Goal: Transaction & Acquisition: Purchase product/service

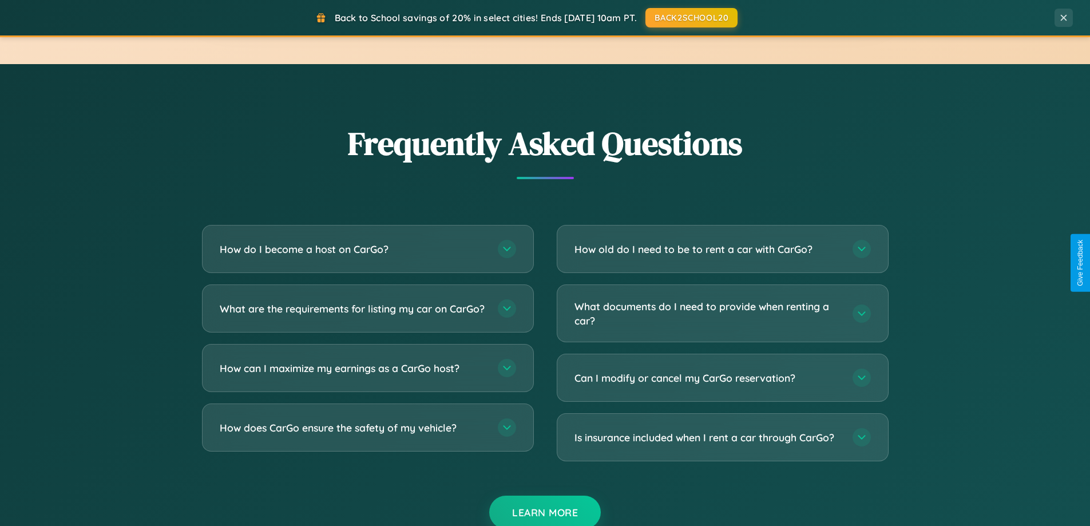
scroll to position [2203, 0]
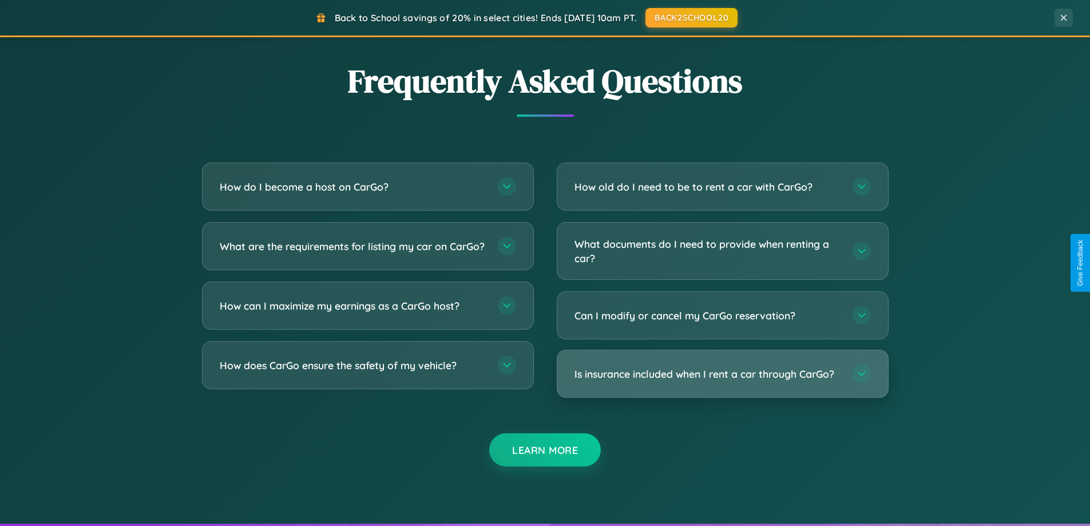
click at [722, 374] on h3 "Is insurance included when I rent a car through CarGo?" at bounding box center [708, 374] width 267 height 14
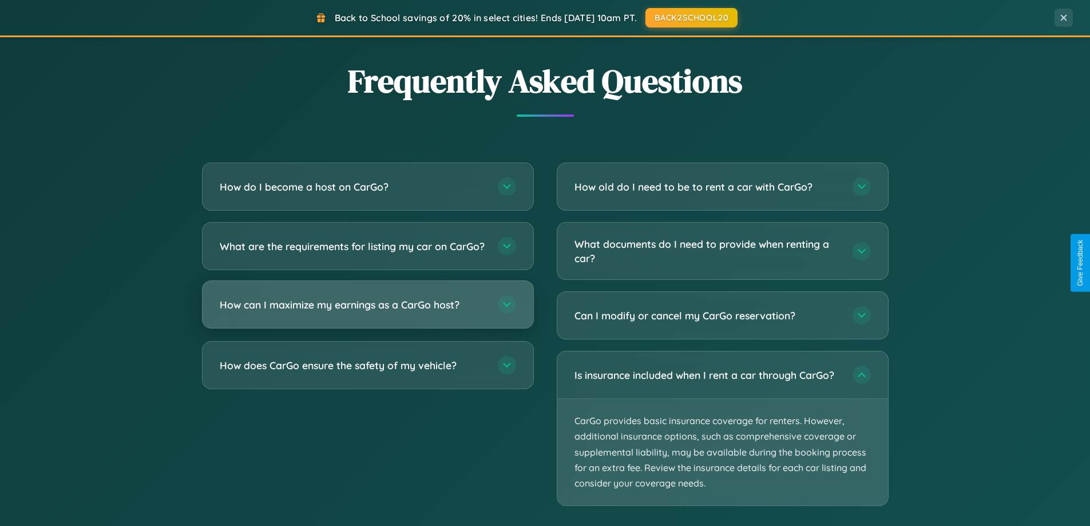
click at [367, 312] on h3 "How can I maximize my earnings as a CarGo host?" at bounding box center [353, 305] width 267 height 14
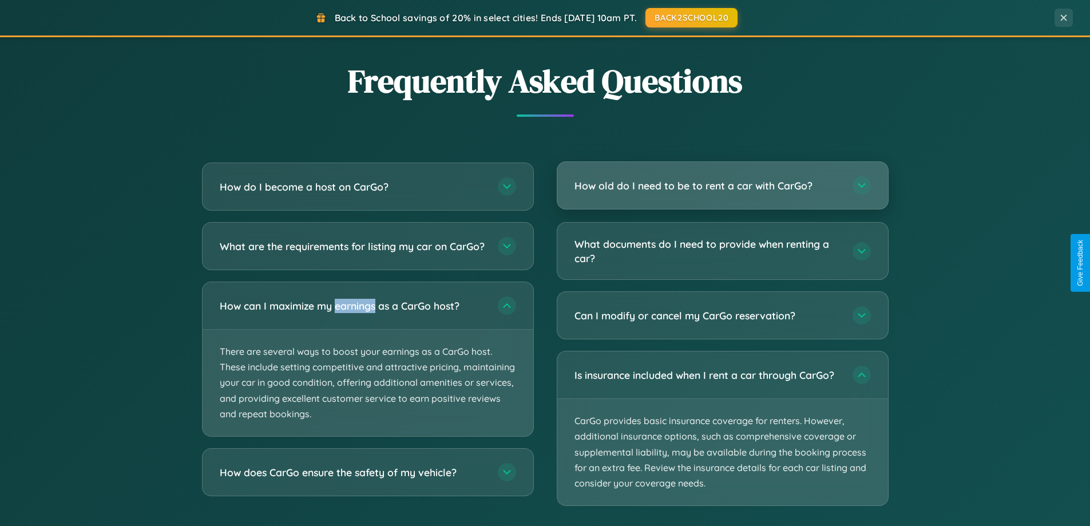
click at [722, 185] on h3 "How old do I need to be to rent a car with CarGo?" at bounding box center [708, 186] width 267 height 14
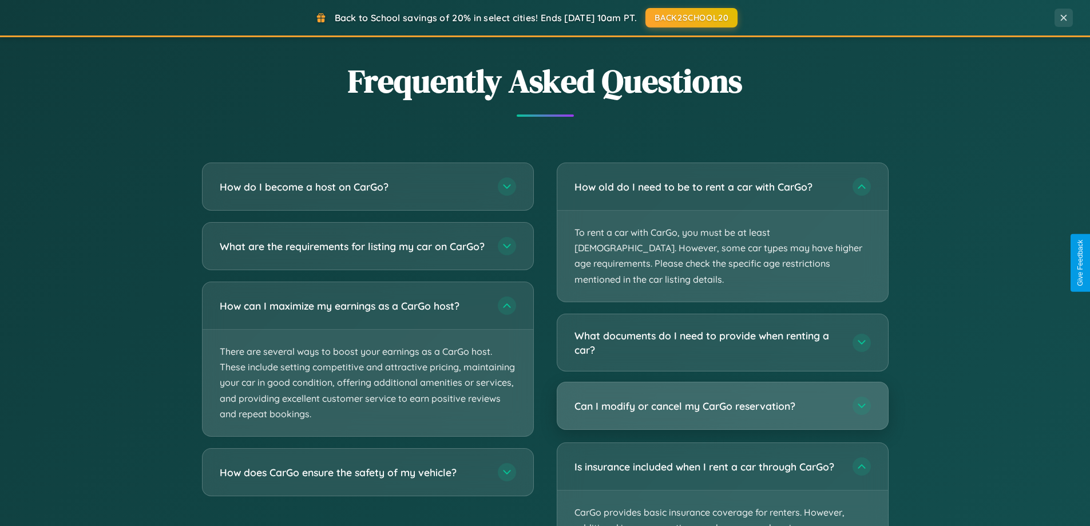
click at [722, 399] on h3 "Can I modify or cancel my CarGo reservation?" at bounding box center [708, 406] width 267 height 14
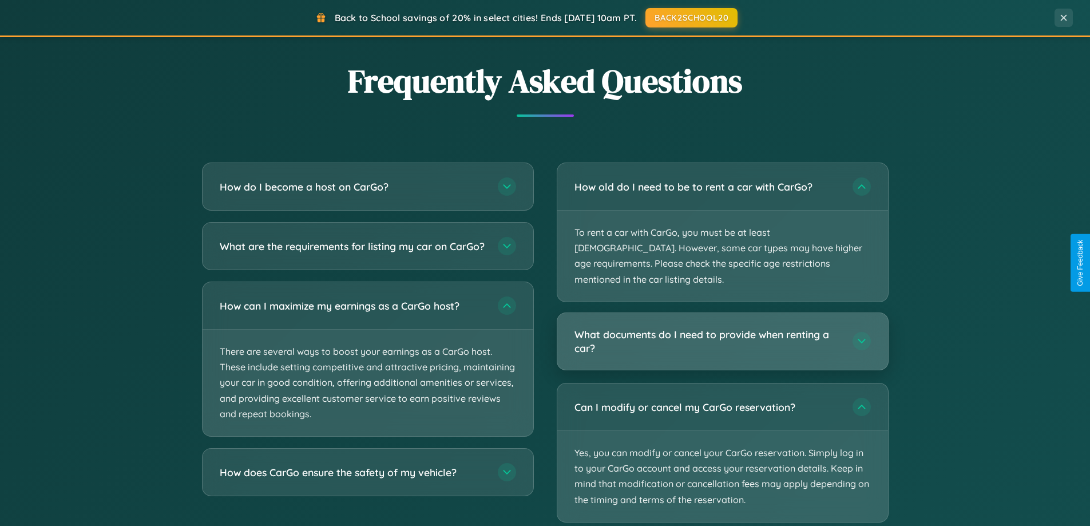
click at [722, 327] on h3 "What documents do I need to provide when renting a car?" at bounding box center [708, 341] width 267 height 28
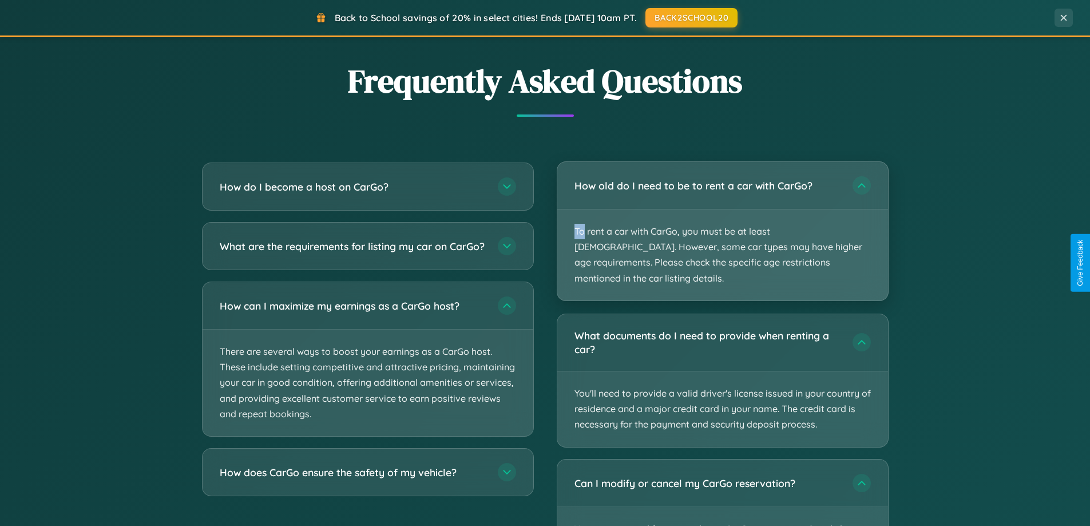
click at [722, 223] on p "To rent a car with CarGo, you must be at least 21 years old. However, some car …" at bounding box center [723, 255] width 331 height 91
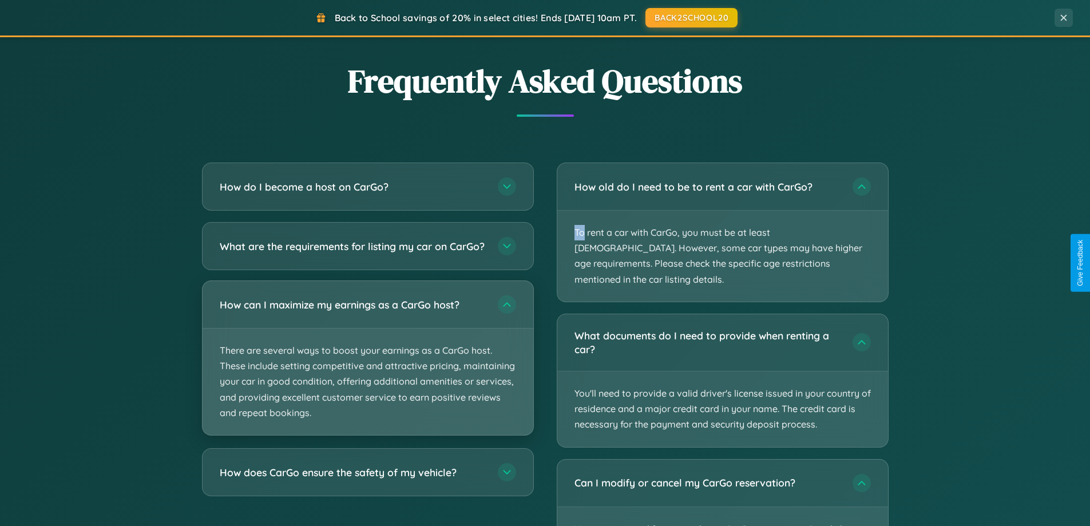
click at [367, 368] on p "There are several ways to boost your earnings as a CarGo host. These include se…" at bounding box center [368, 382] width 331 height 106
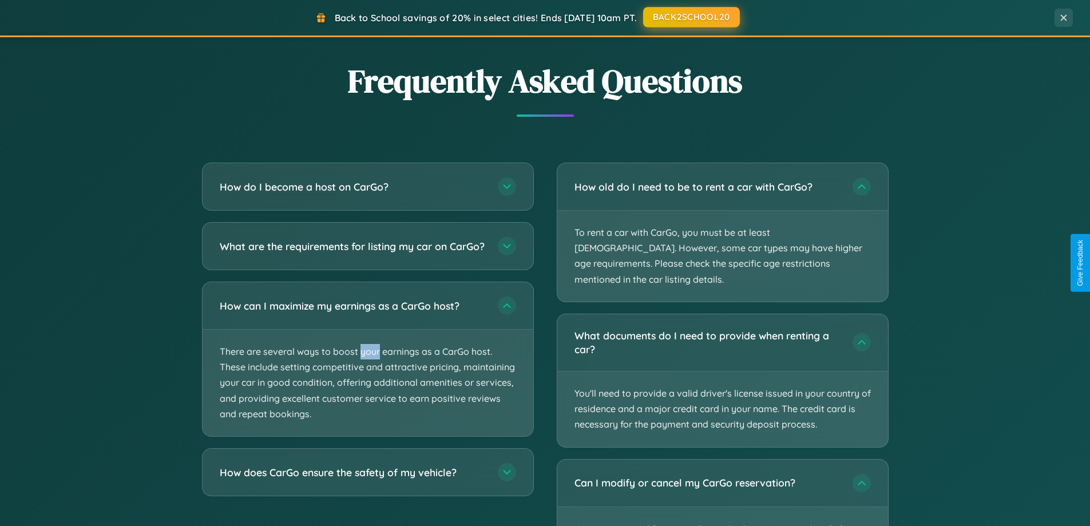
click at [691, 17] on button "BACK2SCHOOL20" at bounding box center [691, 17] width 97 height 21
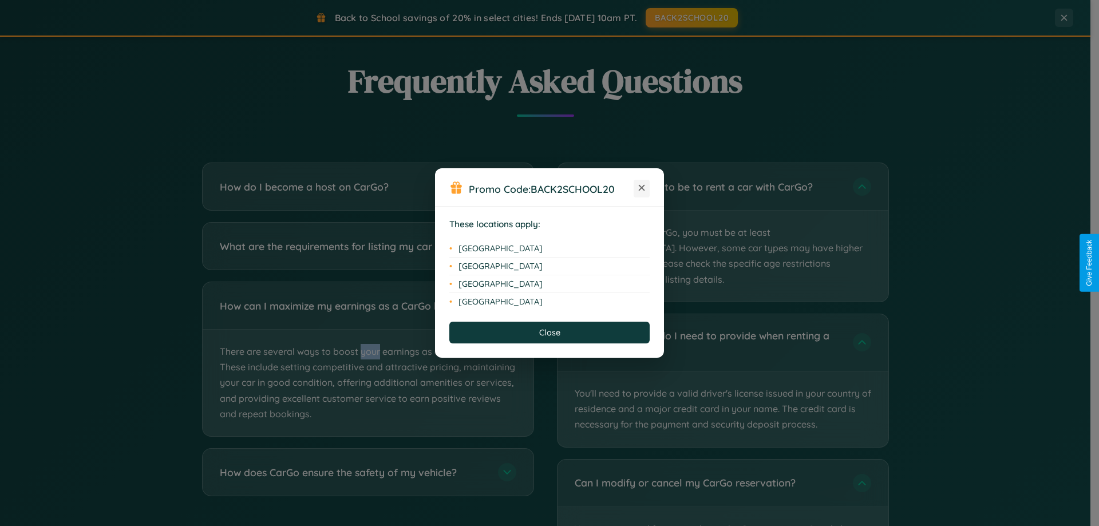
click at [642, 188] on icon at bounding box center [642, 188] width 6 height 6
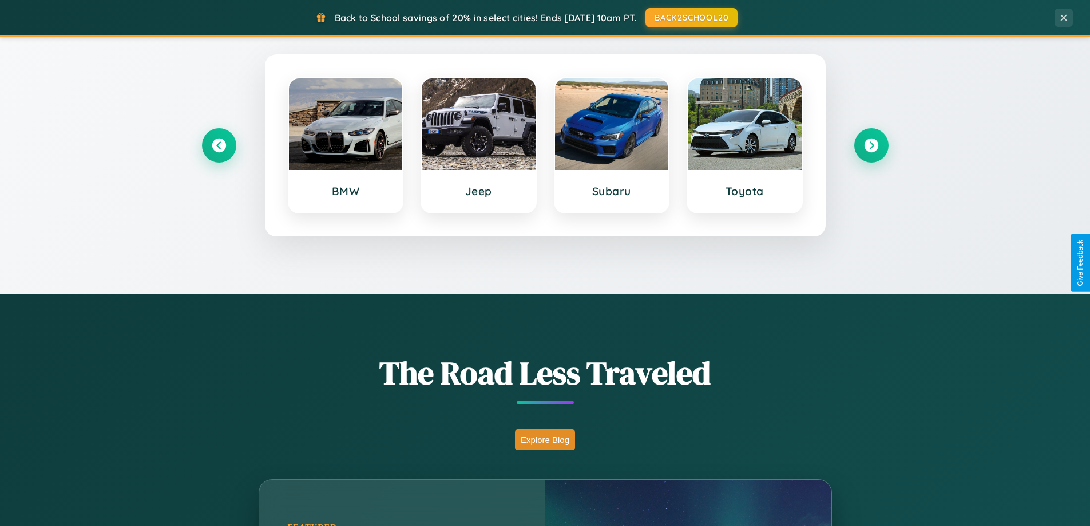
scroll to position [34, 0]
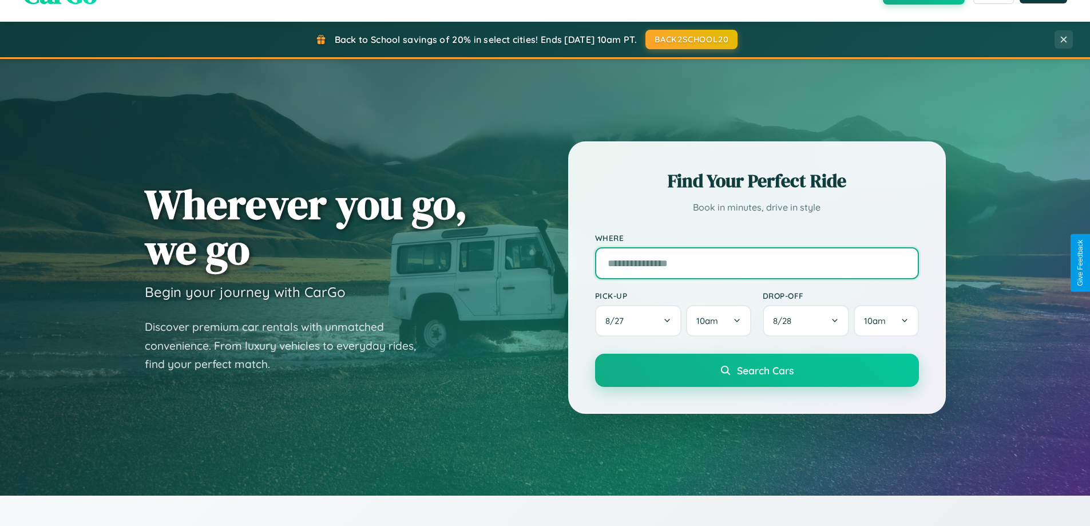
click at [757, 263] on input "text" at bounding box center [757, 263] width 324 height 32
type input "******"
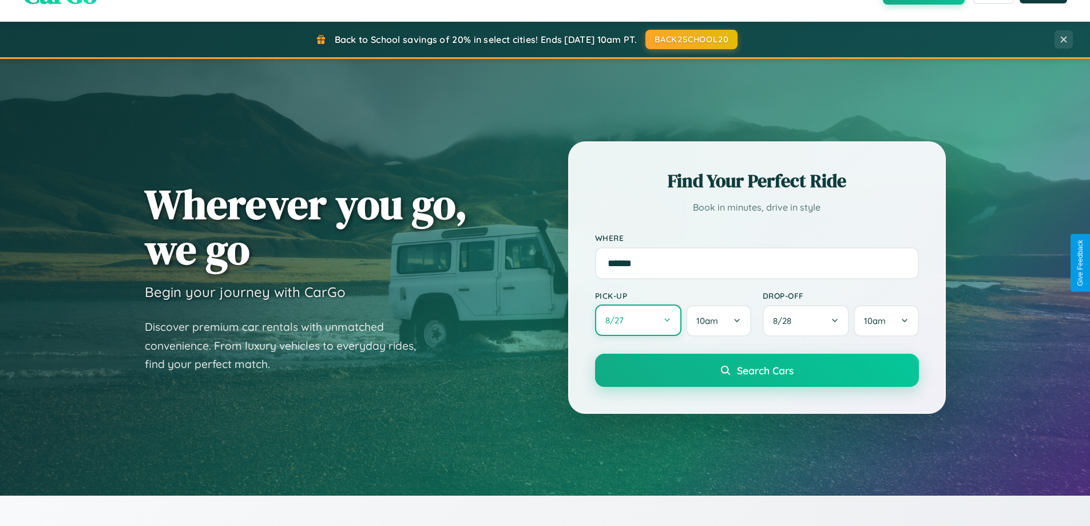
click at [638, 321] on button "8 / 27" at bounding box center [638, 320] width 87 height 31
select select "*"
select select "****"
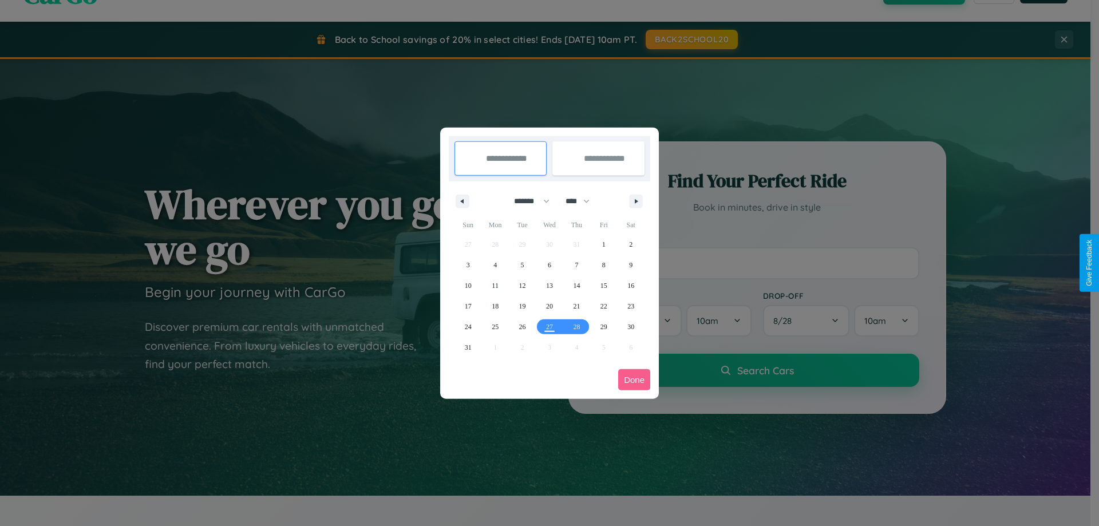
click at [527, 201] on select "******* ******** ***** ***** *** **** **** ****** ********* ******* ******** **…" at bounding box center [529, 201] width 49 height 19
select select "*"
click at [583, 201] on select "**** **** **** **** **** **** **** **** **** **** **** **** **** **** **** ****…" at bounding box center [577, 201] width 34 height 19
select select "****"
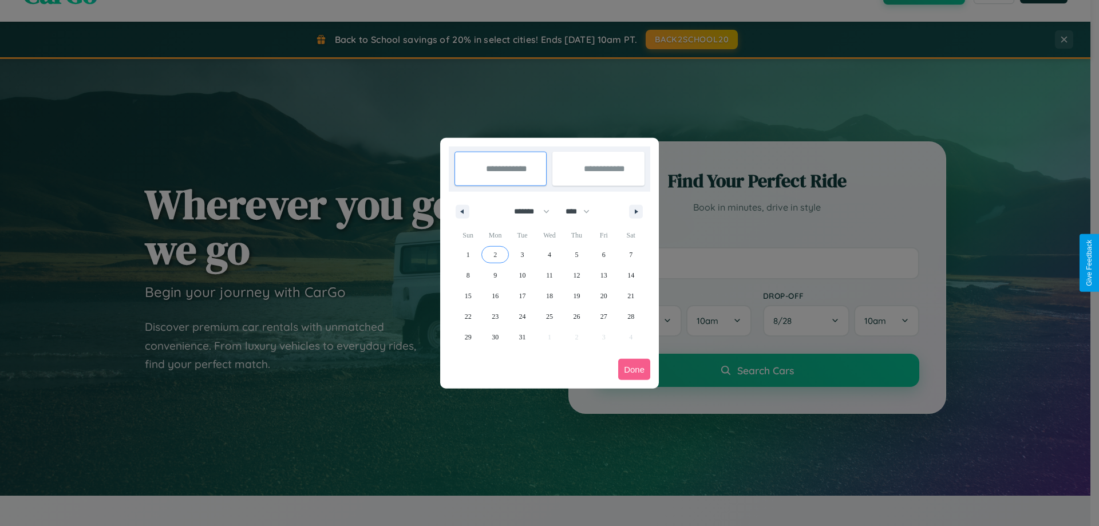
click at [495, 254] on span "2" at bounding box center [494, 254] width 3 height 21
type input "**********"
click at [549, 254] on span "4" at bounding box center [549, 254] width 3 height 21
type input "**********"
click at [634, 369] on button "Done" at bounding box center [634, 369] width 32 height 21
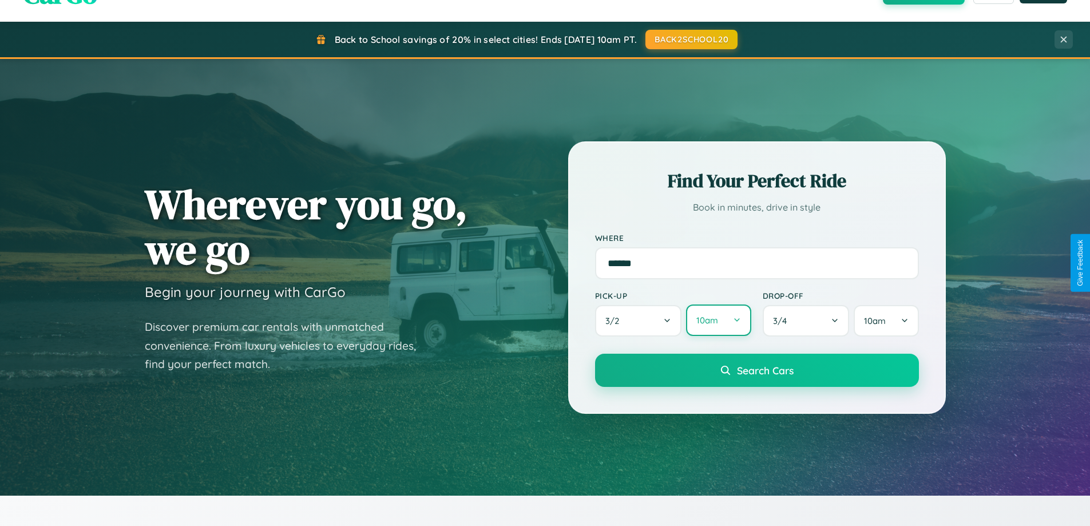
click at [718, 321] on button "10am" at bounding box center [718, 320] width 65 height 31
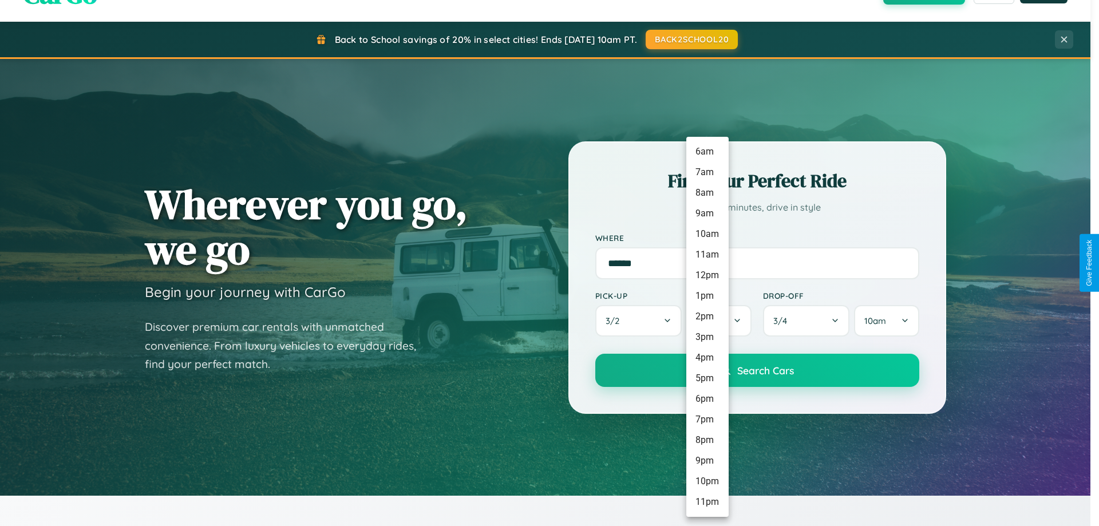
click at [707, 461] on li "9pm" at bounding box center [707, 460] width 42 height 21
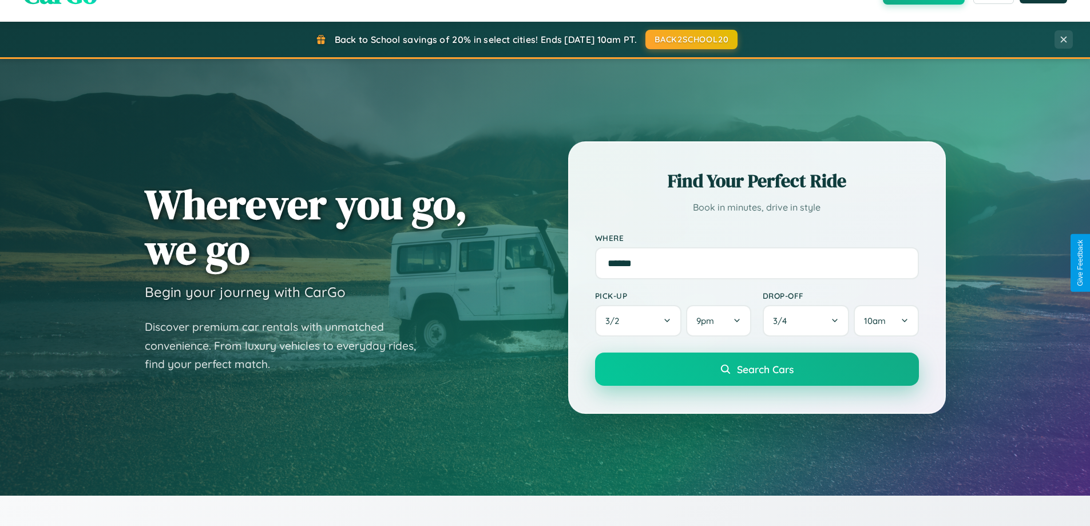
click at [757, 370] on span "Search Cars" at bounding box center [765, 369] width 57 height 13
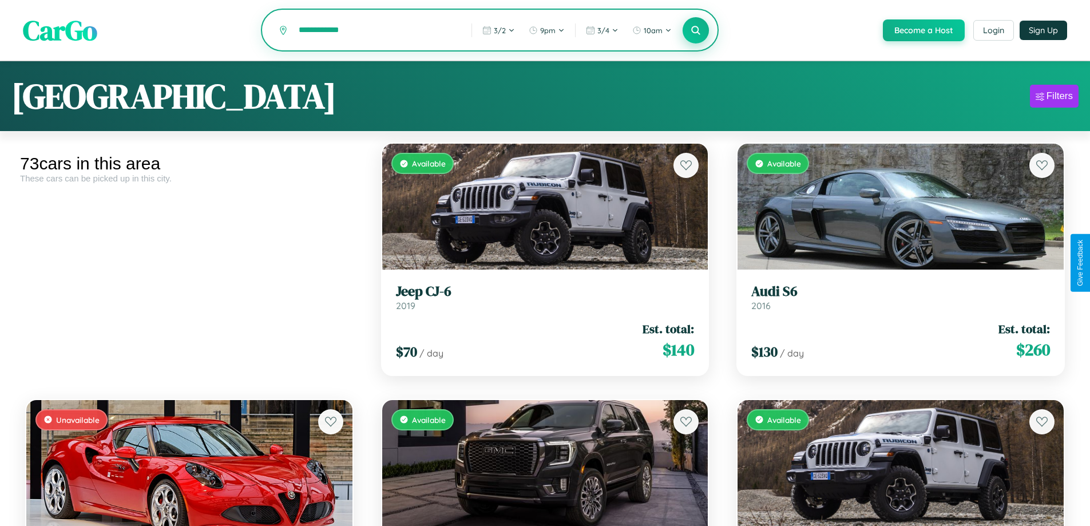
type input "**********"
click at [695, 31] on icon at bounding box center [696, 30] width 11 height 11
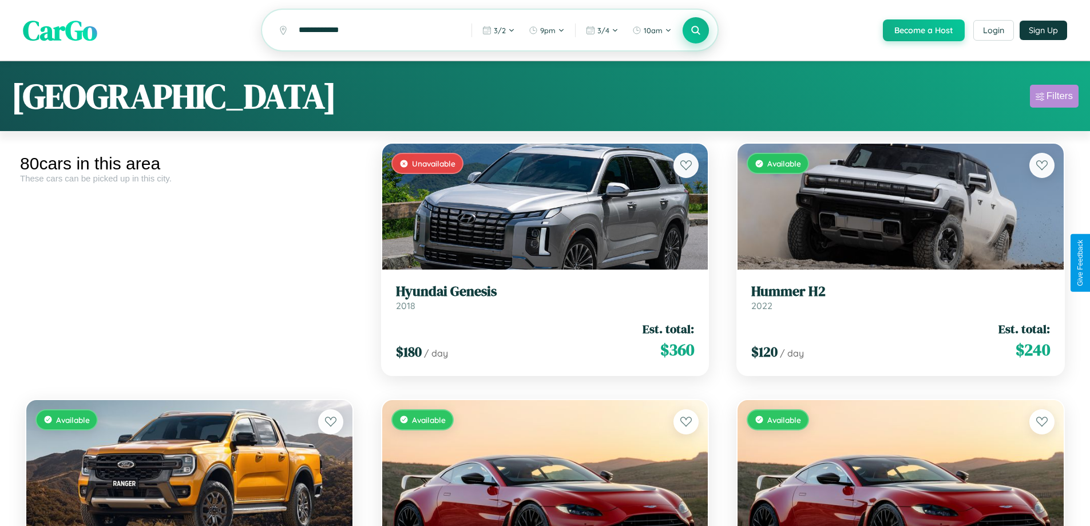
click at [1054, 98] on div "Filters" at bounding box center [1060, 95] width 26 height 11
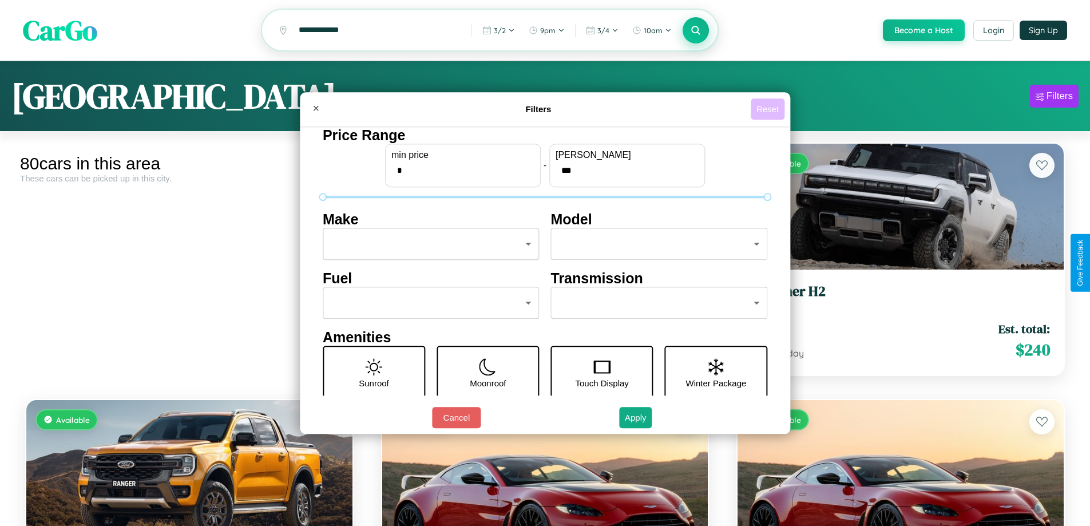
click at [769, 109] on button "Reset" at bounding box center [768, 108] width 34 height 21
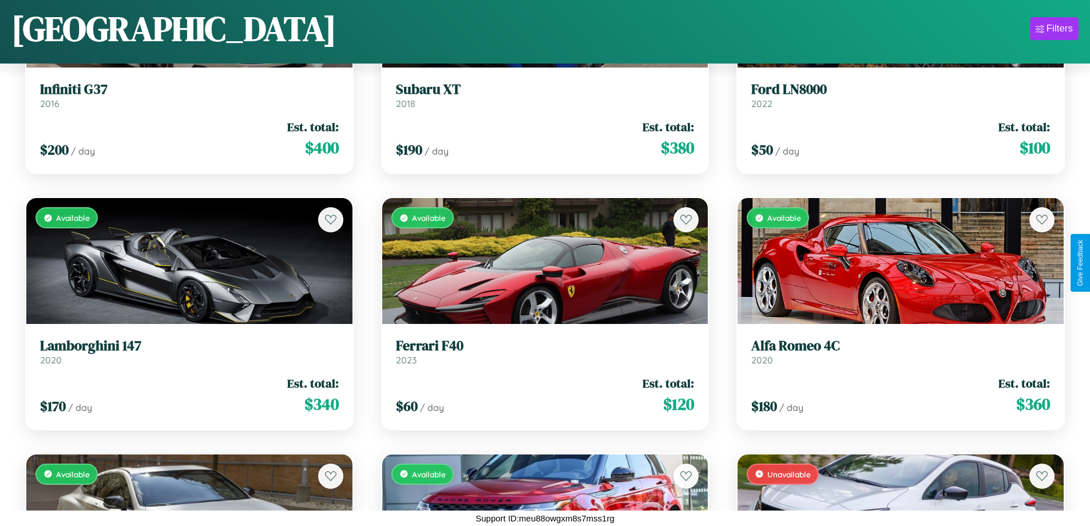
scroll to position [6056, 0]
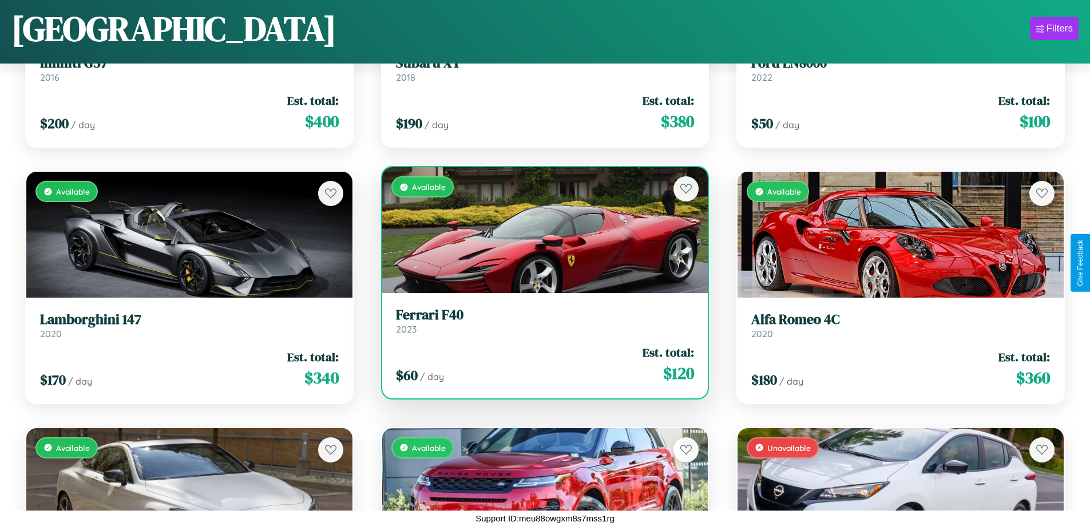
click at [540, 324] on link "Ferrari F40 2023" at bounding box center [545, 321] width 299 height 28
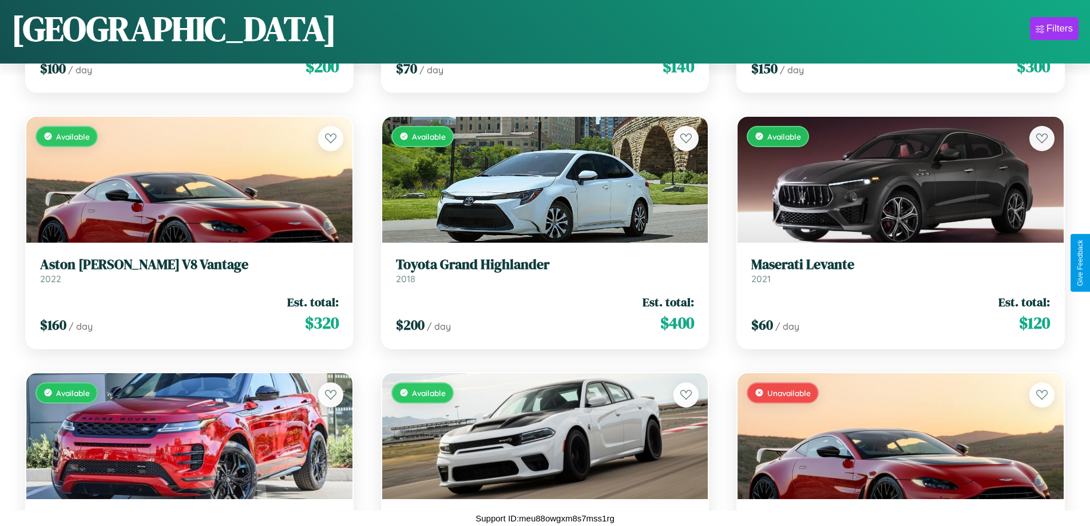
scroll to position [502, 0]
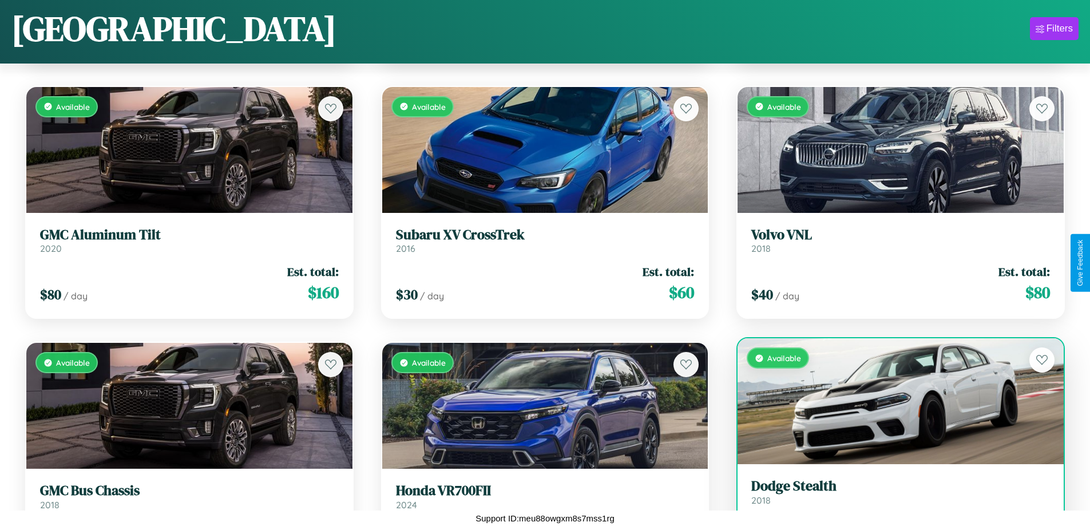
click at [894, 506] on link "Dodge Stealth 2018" at bounding box center [901, 492] width 299 height 28
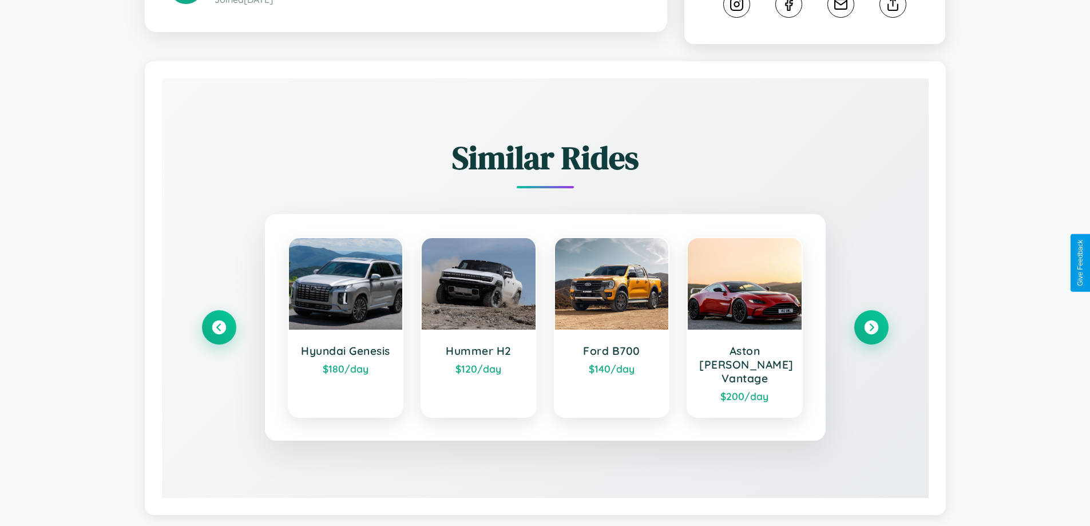
scroll to position [649, 0]
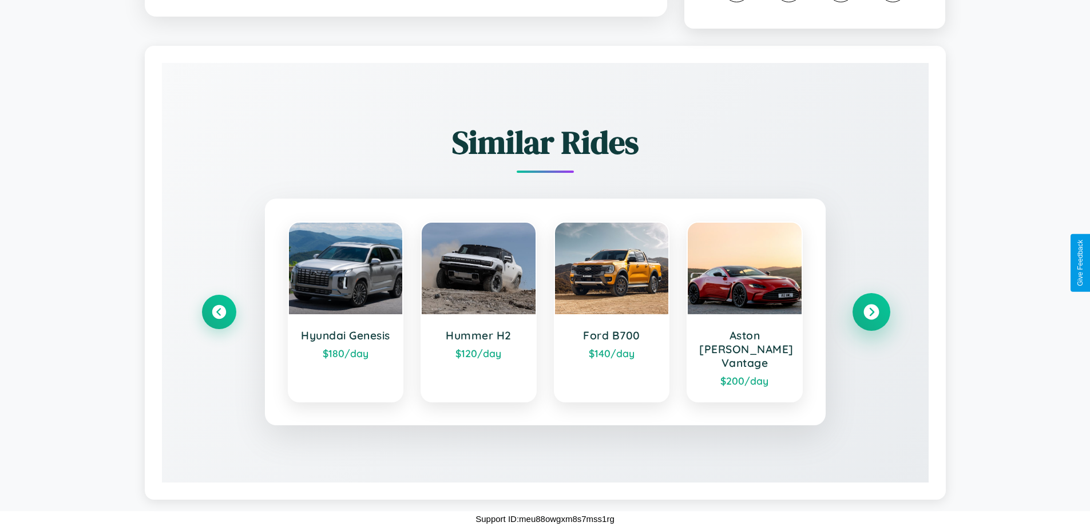
click at [871, 318] on icon at bounding box center [871, 312] width 15 height 15
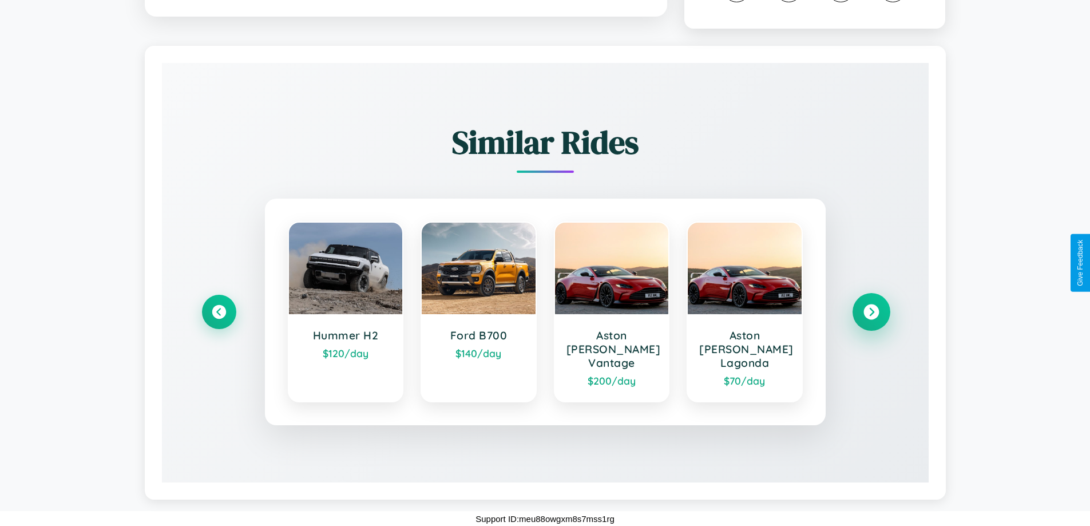
click at [871, 318] on icon at bounding box center [871, 312] width 15 height 15
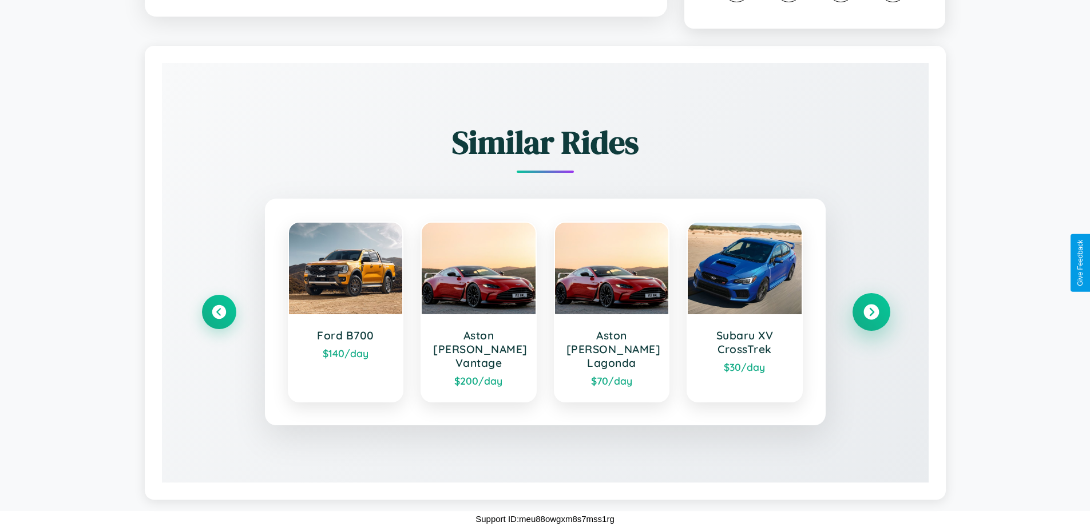
click at [871, 318] on icon at bounding box center [871, 312] width 15 height 15
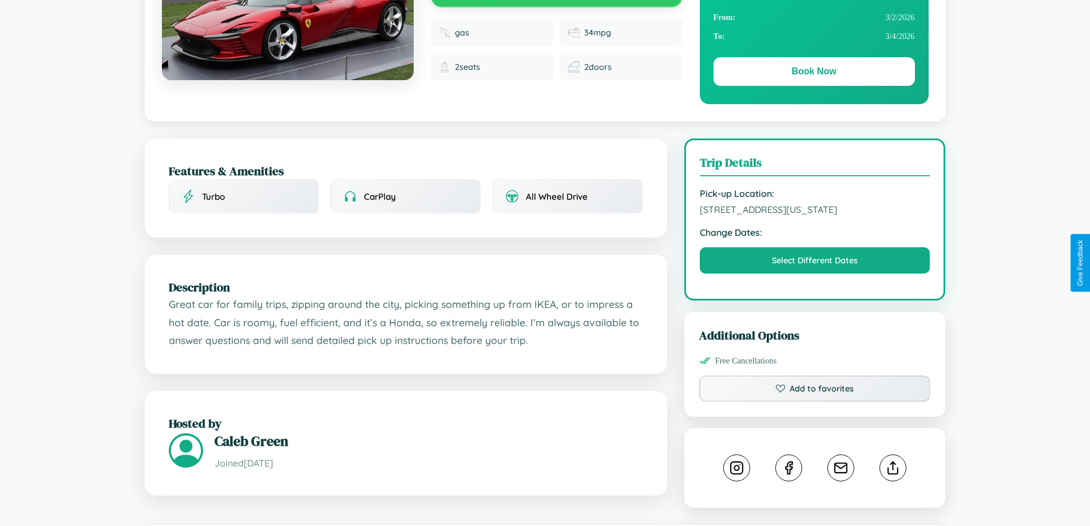
scroll to position [124, 0]
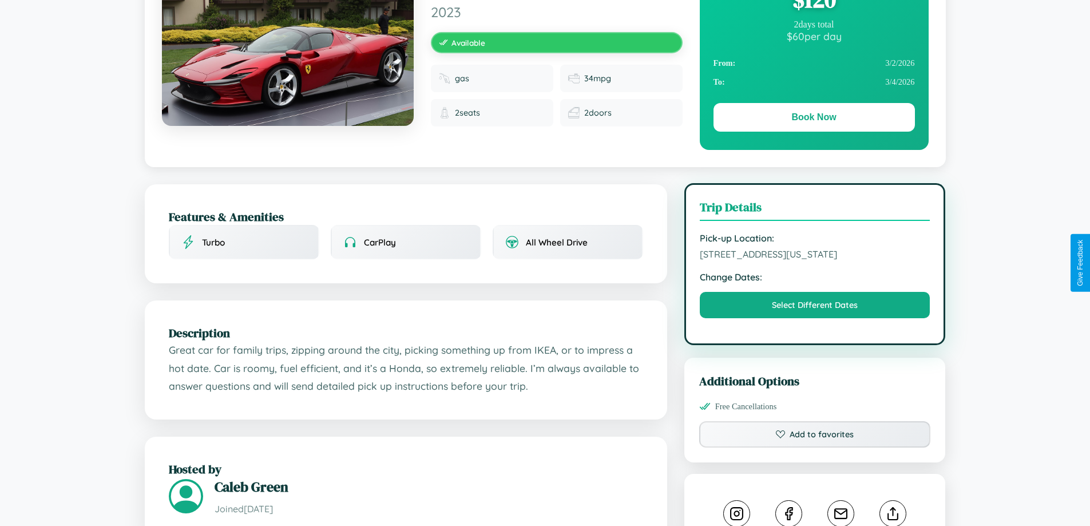
click at [815, 260] on span "5934 School Street Philadelphia Pennsylvania 38911 United States" at bounding box center [815, 253] width 231 height 11
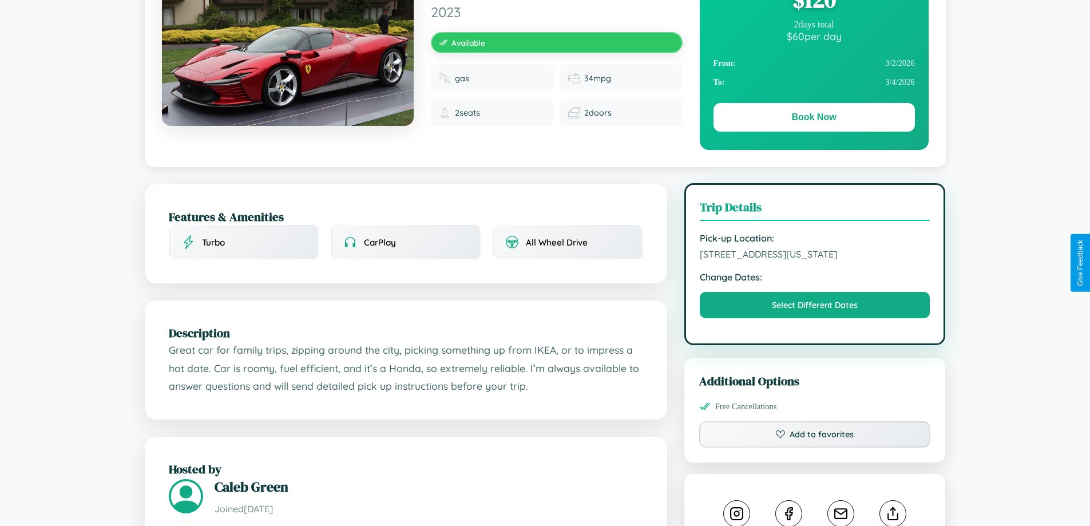
click at [815, 260] on span "5934 School Street Philadelphia Pennsylvania 38911 United States" at bounding box center [815, 253] width 231 height 11
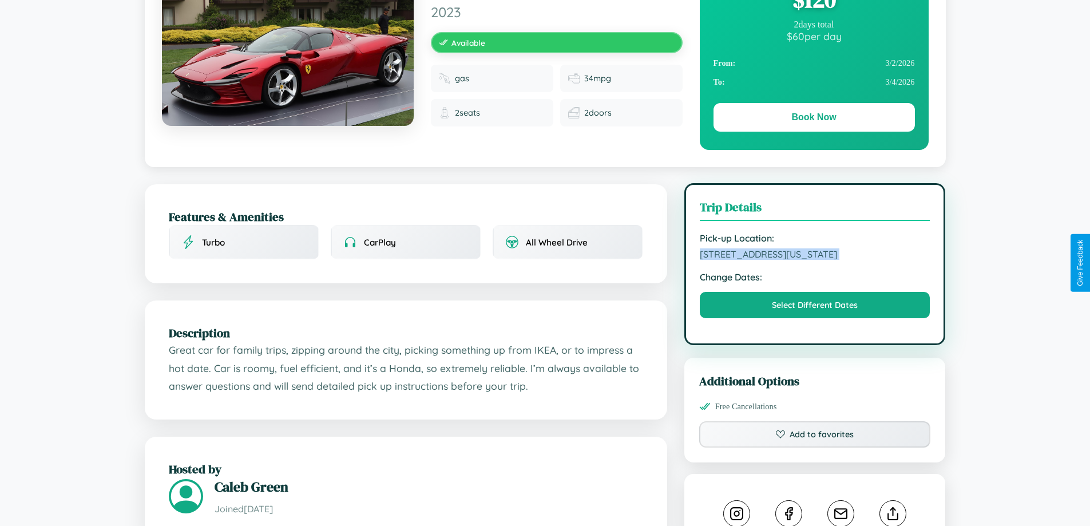
click at [815, 260] on span "5934 School Street Philadelphia Pennsylvania 38911 United States" at bounding box center [815, 253] width 231 height 11
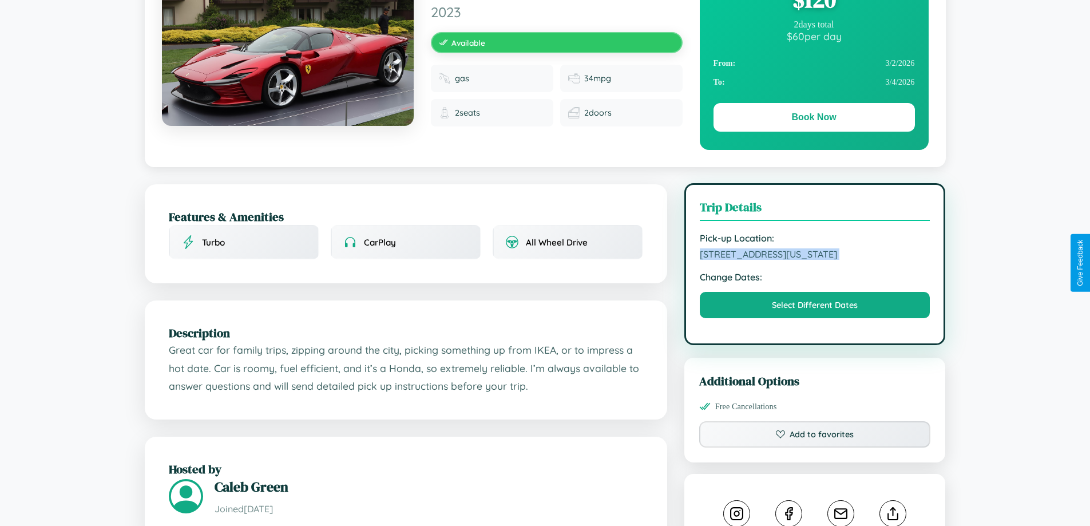
click at [815, 260] on span "5934 School Street Philadelphia Pennsylvania 38911 United States" at bounding box center [815, 253] width 231 height 11
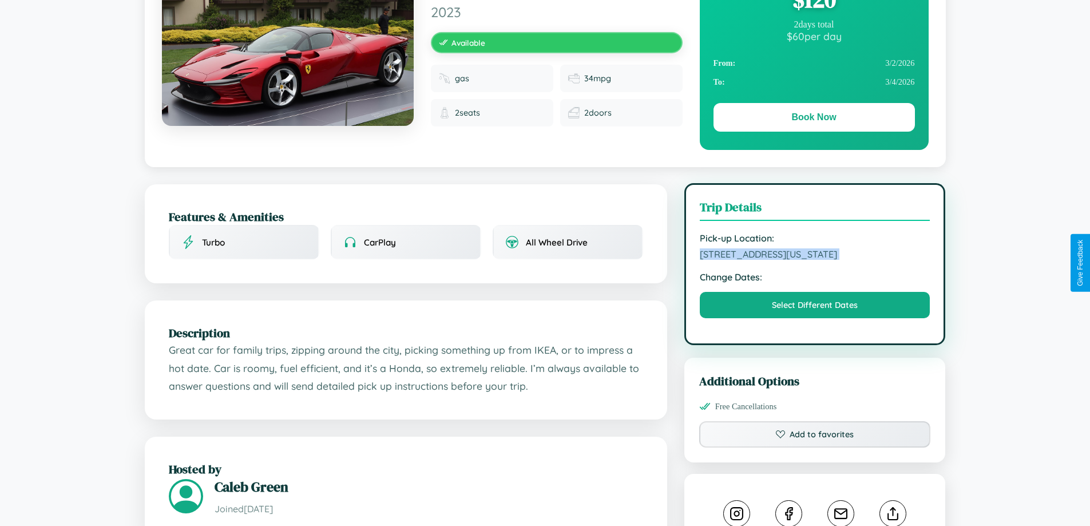
click at [815, 260] on span "5934 School Street Philadelphia Pennsylvania 38911 United States" at bounding box center [815, 253] width 231 height 11
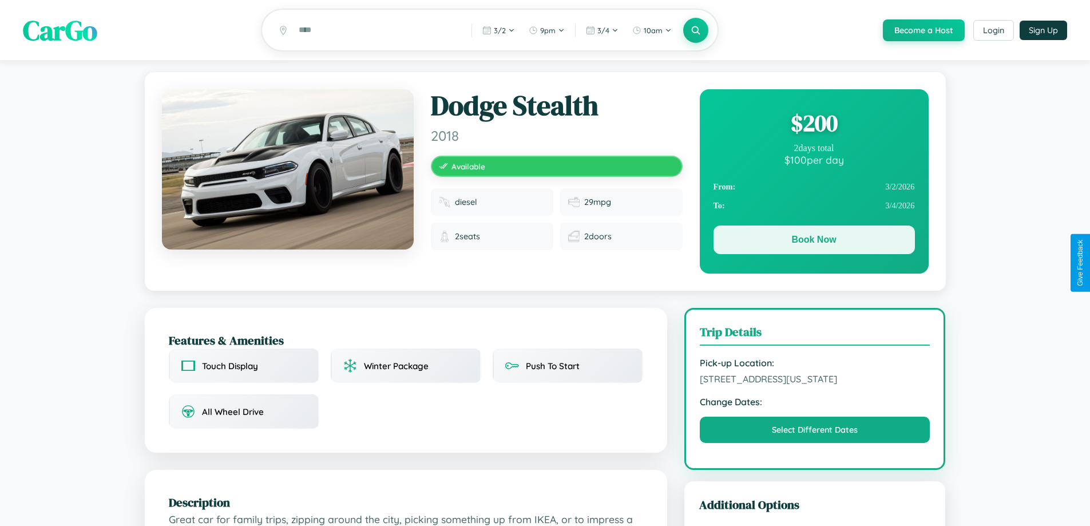
click at [814, 242] on button "Book Now" at bounding box center [814, 240] width 201 height 29
